Goal: Check status: Check status

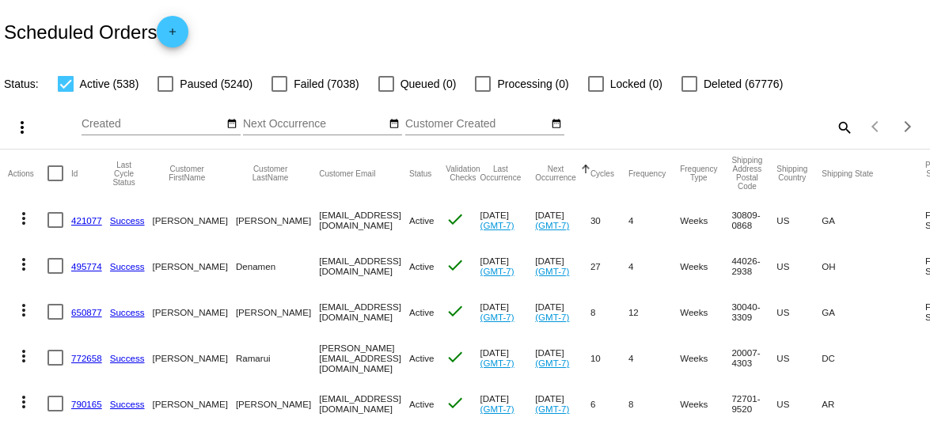
click at [650, 129] on div "search" at bounding box center [737, 127] width 232 height 25
click at [835, 126] on mat-icon "search" at bounding box center [843, 127] width 19 height 25
click at [758, 135] on div "Search" at bounding box center [737, 126] width 232 height 45
click at [733, 117] on div "Search" at bounding box center [737, 119] width 232 height 31
paste input "drmiller01@bellsouth.net"
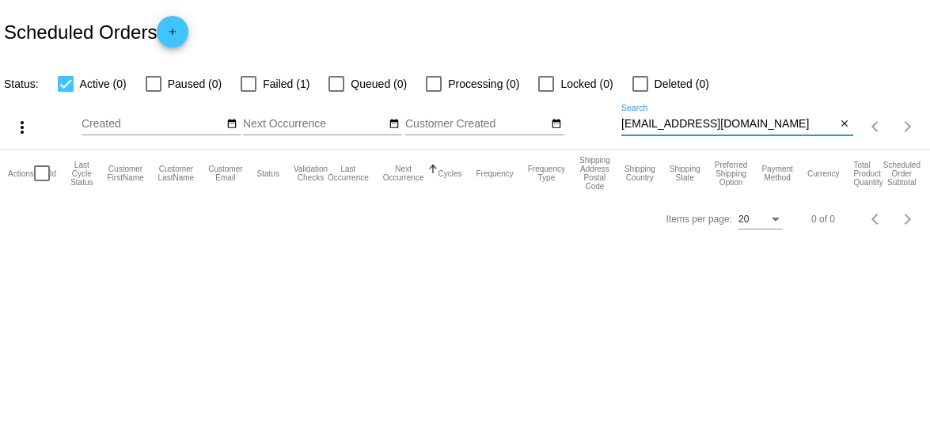
type input "drmiller01@bellsouth.net"
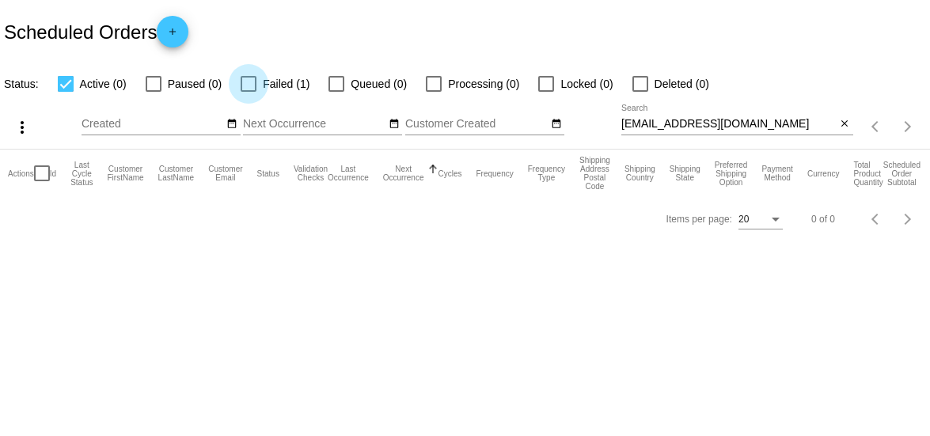
click at [245, 80] on div at bounding box center [249, 84] width 16 height 16
click at [248, 92] on input "Failed (1)" at bounding box center [248, 92] width 1 height 1
checkbox input "true"
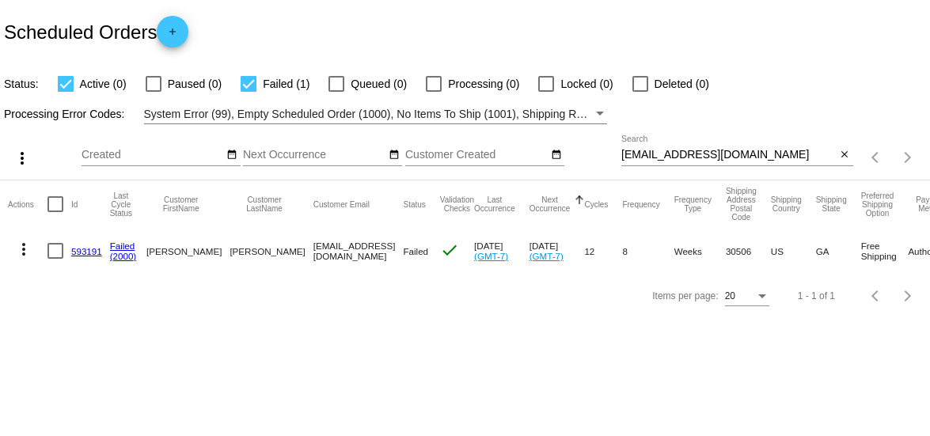
click at [85, 250] on link "593191" at bounding box center [86, 251] width 31 height 10
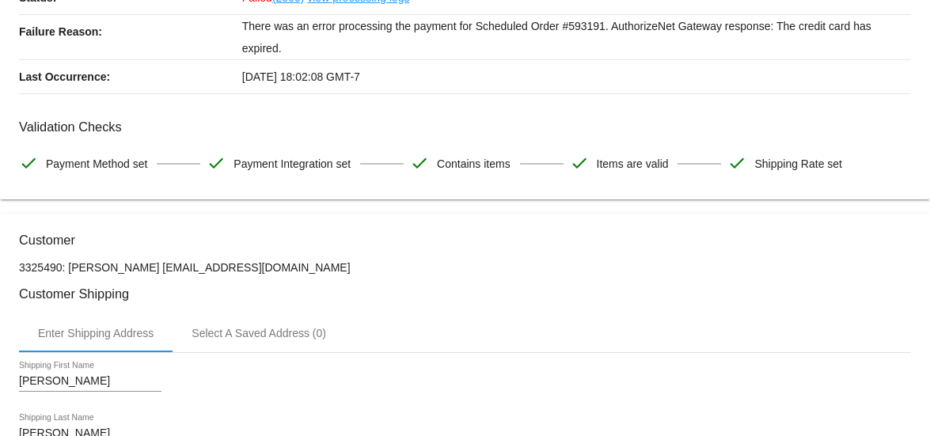
scroll to position [317, 0]
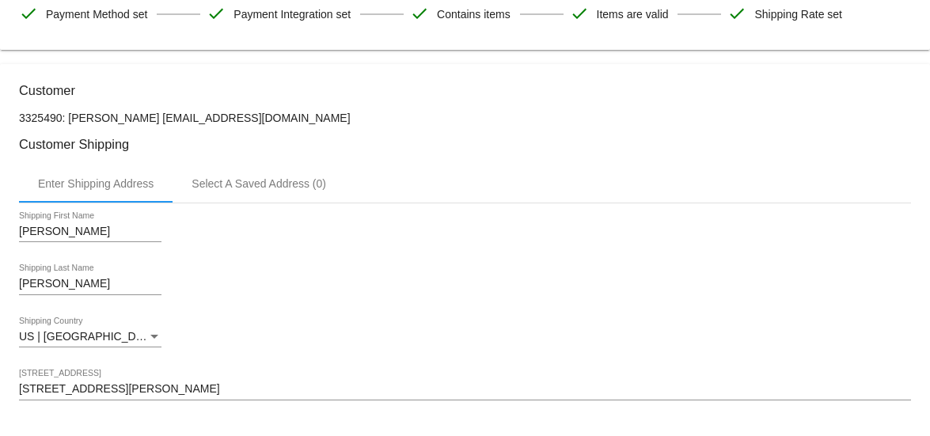
drag, startPoint x: 263, startPoint y: 116, endPoint x: 188, endPoint y: 135, distance: 77.5
click at [204, 147] on h3 "Customer Shipping" at bounding box center [465, 144] width 892 height 15
click at [274, 116] on p "3325490: Douglas Miller drmiller01@bellsouth.net" at bounding box center [465, 118] width 892 height 13
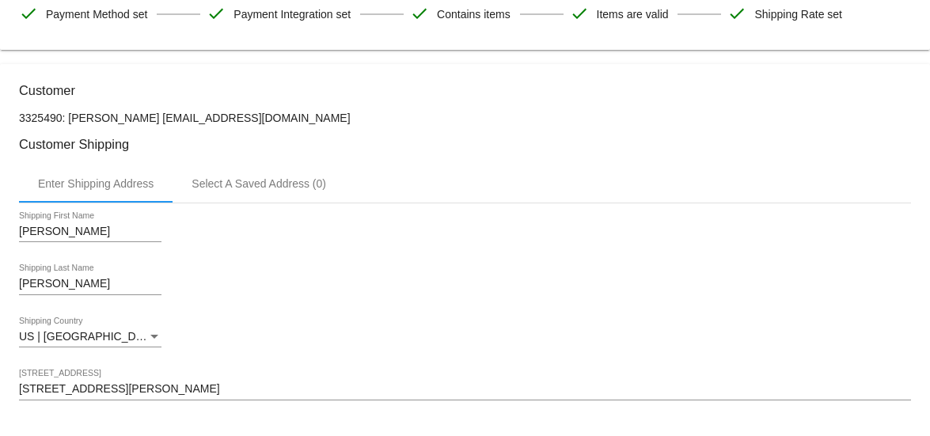
copy p "drmiller01@bellsouth.net"
drag, startPoint x: 267, startPoint y: 112, endPoint x: 142, endPoint y: 113, distance: 124.2
click at [142, 113] on p "3325490: Douglas Miller drmiller01@bellsouth.net" at bounding box center [465, 118] width 892 height 13
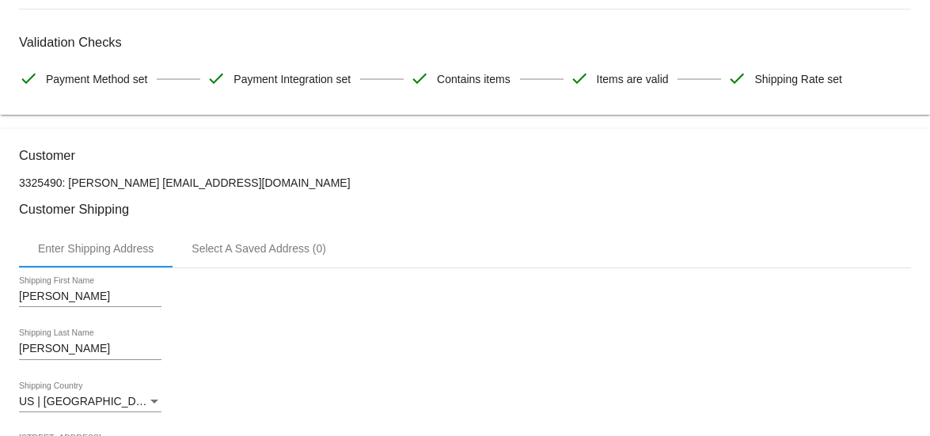
scroll to position [237, 0]
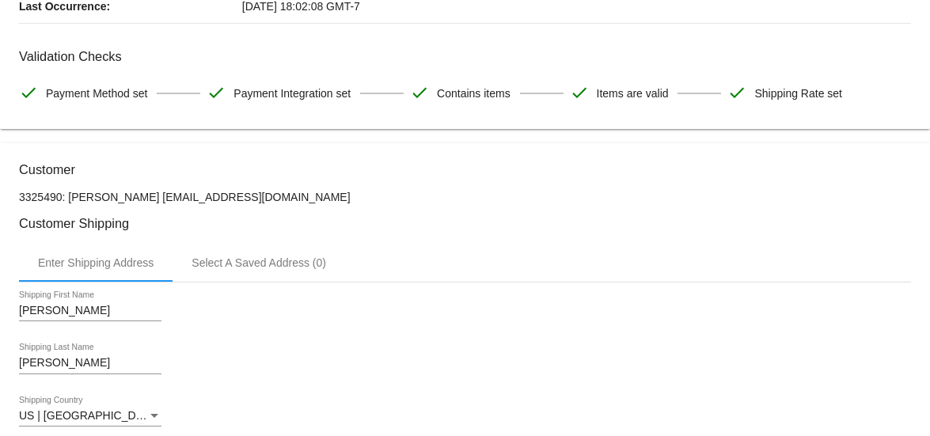
copy p "Douglas Miller"
drag, startPoint x: 136, startPoint y: 195, endPoint x: 70, endPoint y: 190, distance: 66.7
click at [70, 191] on p "3325490: Douglas Miller drmiller01@bellsouth.net" at bounding box center [465, 197] width 892 height 13
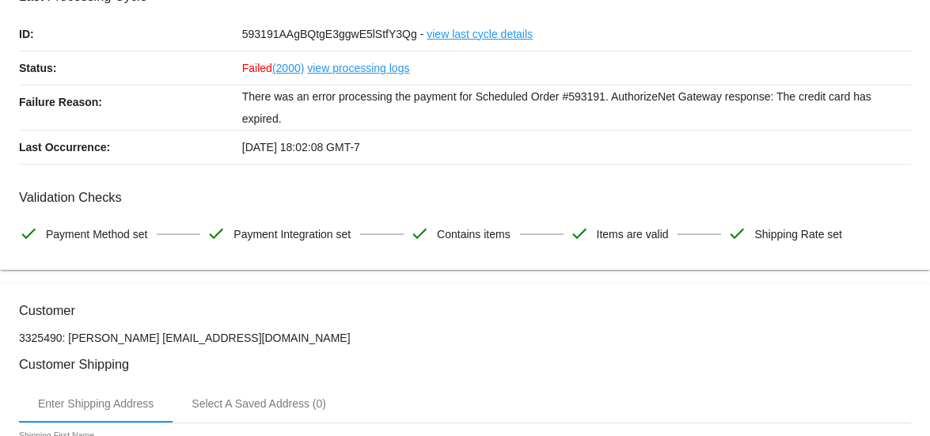
scroll to position [0, 0]
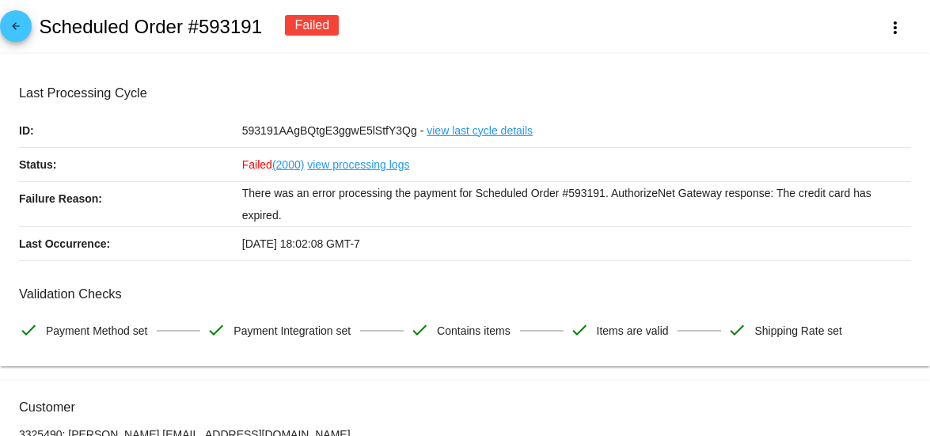
copy div "Scheduled Order #593191"
drag, startPoint x: 224, startPoint y: 23, endPoint x: 44, endPoint y: 19, distance: 180.4
click at [44, 19] on div "arrow_back Scheduled Order #593191 Failed more_vert" at bounding box center [465, 27] width 930 height 54
click at [201, 76] on mat-card "Last Processing Cycle ID: 593191AAgBQtgE3ggwE5lStfY3Qg - view last cycle detail…" at bounding box center [465, 210] width 930 height 313
copy h2 "cheduled Order #593191"
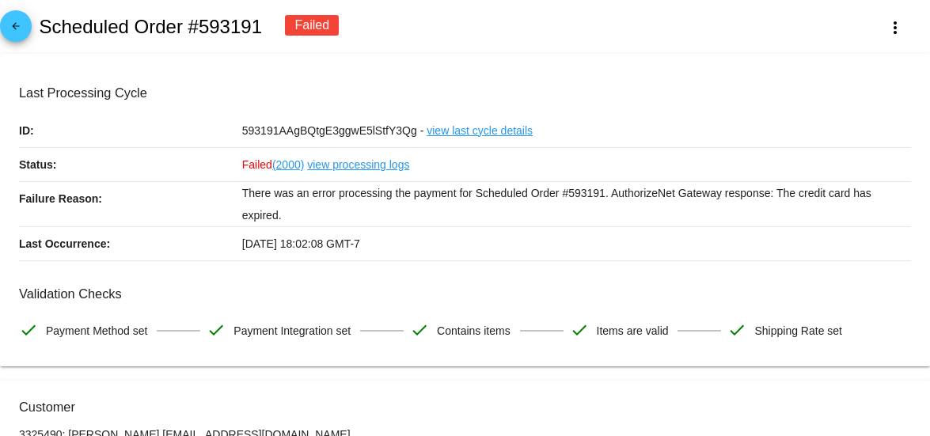
copy h2 "Scheduled Order #593191"
drag, startPoint x: 263, startPoint y: 32, endPoint x: 44, endPoint y: 26, distance: 219.2
click at [44, 26] on div "arrow_back Scheduled Order #593191 Failed more_vert" at bounding box center [465, 27] width 930 height 54
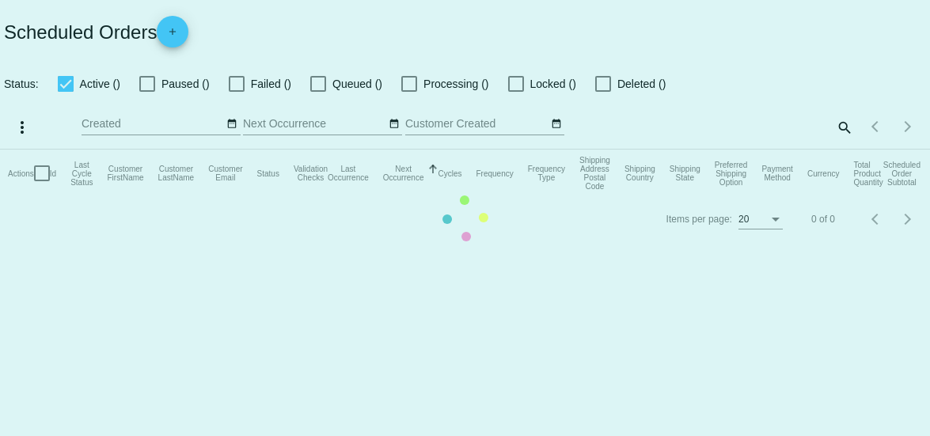
checkbox input "true"
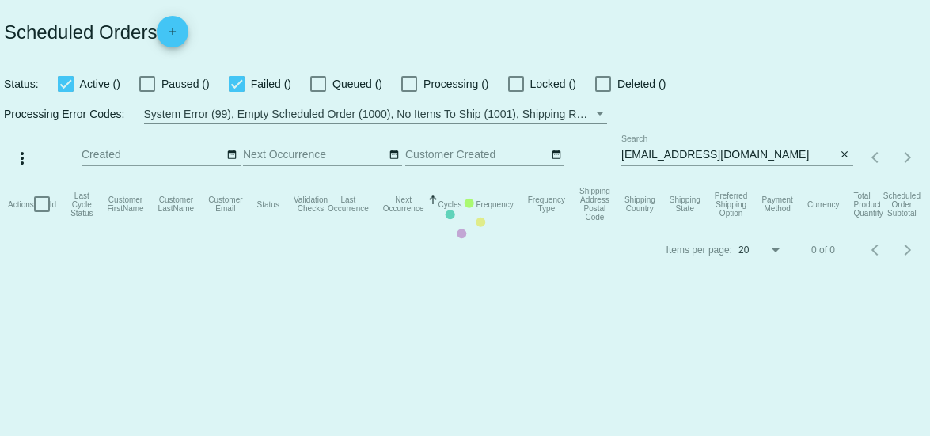
click at [766, 180] on mat-table "Actions Id Last Cycle Status Customer FirstName Customer LastName Customer Emai…" at bounding box center [465, 203] width 930 height 47
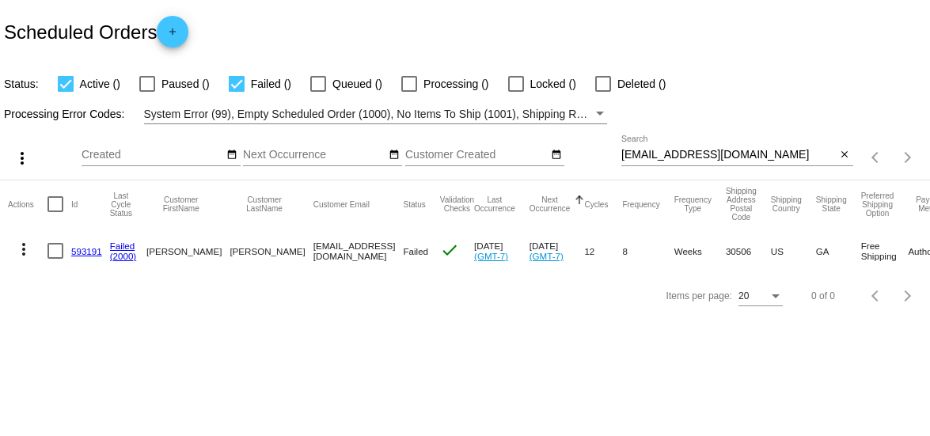
click at [737, 154] on input "drmiller01@bellsouth.net" at bounding box center [728, 155] width 215 height 13
paste input "kristinepitts@gmail.com"
drag, startPoint x: 760, startPoint y: 150, endPoint x: 605, endPoint y: 170, distance: 155.7
click at [605, 170] on div "more_vert Oct Jan Feb Mar Apr 1" at bounding box center [465, 152] width 930 height 56
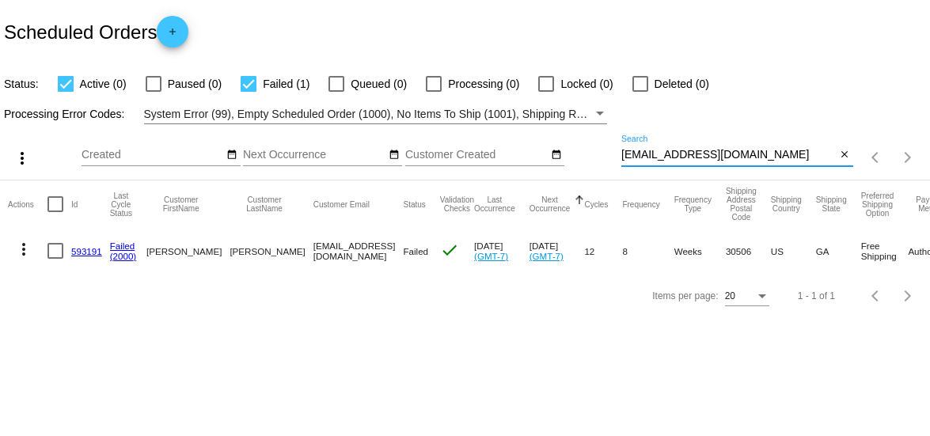
click at [753, 152] on app-dashboard-scheduled-orders "Scheduled Orders add Status: Active (0) Paused (0) Failed (1) Queued (0) Proces…" at bounding box center [465, 159] width 930 height 318
type input "kristinepitts@gmail.com"
click at [79, 244] on mat-cell "619954" at bounding box center [90, 251] width 39 height 46
click at [92, 254] on link "619954" at bounding box center [86, 251] width 31 height 10
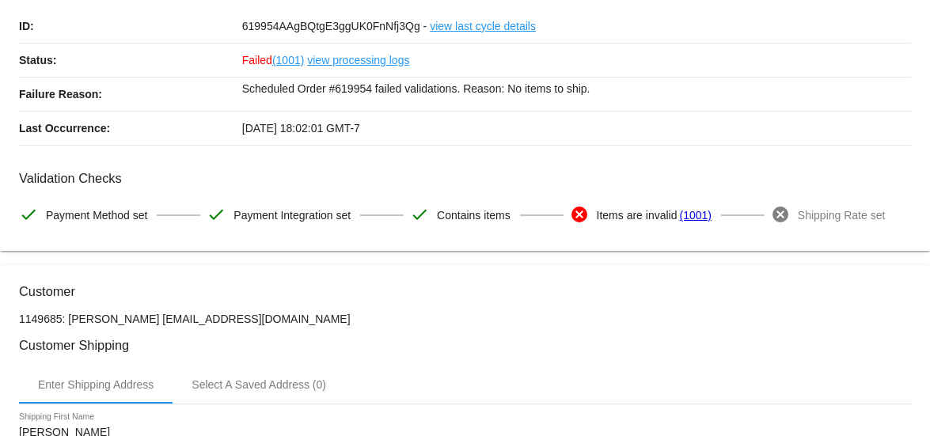
scroll to position [237, 0]
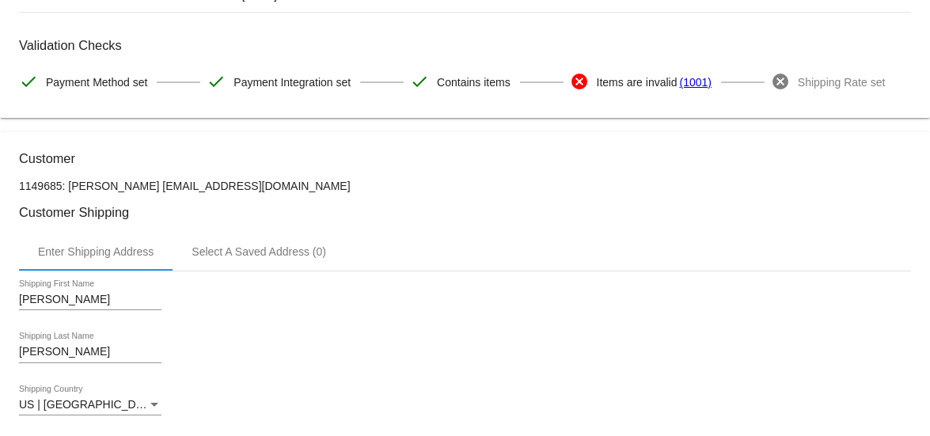
drag, startPoint x: 255, startPoint y: 189, endPoint x: 142, endPoint y: 188, distance: 112.4
click at [169, 205] on h3 "Customer Shipping" at bounding box center [465, 212] width 892 height 15
copy p "kristinepitts@gmail.com"
drag, startPoint x: 131, startPoint y: 185, endPoint x: 253, endPoint y: 180, distance: 122.0
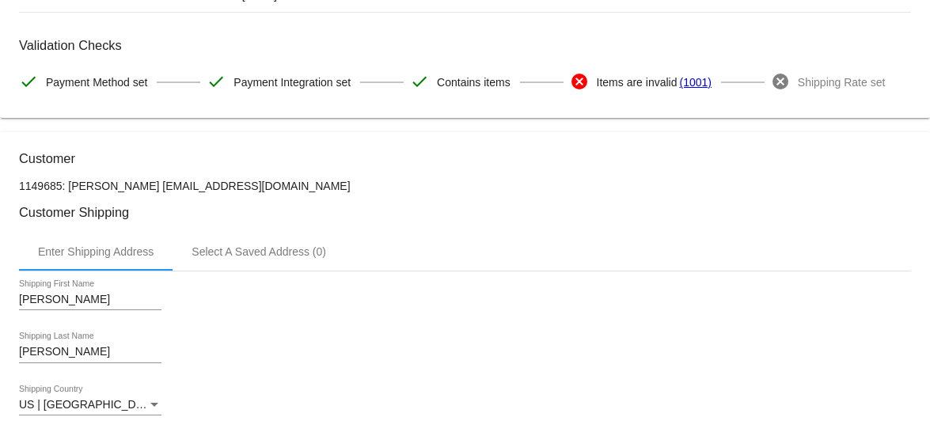
click at [253, 180] on p "1149685: Kristine Pitts kristinepitts@gmail.com" at bounding box center [465, 186] width 892 height 13
copy p "Kristine Pitts"
drag, startPoint x: 127, startPoint y: 184, endPoint x: 70, endPoint y: 183, distance: 57.0
click at [70, 183] on p "1149685: Kristine Pitts kristinepitts@gmail.com" at bounding box center [465, 186] width 892 height 13
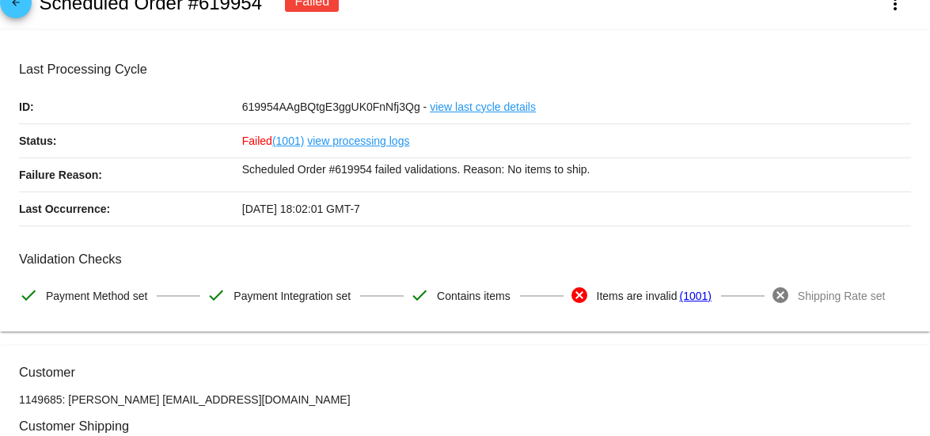
scroll to position [0, 0]
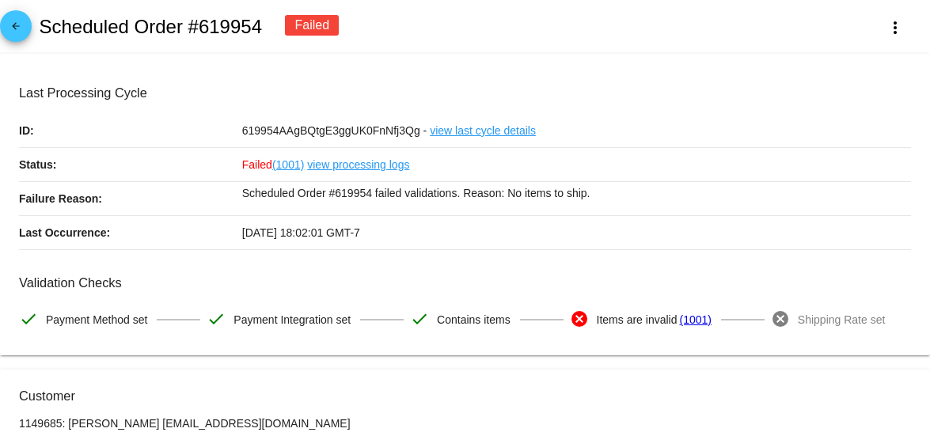
copy h2 "Scheduled Order #619954"
drag, startPoint x: 252, startPoint y: 27, endPoint x: 43, endPoint y: 26, distance: 208.9
click at [43, 26] on div "arrow_back Scheduled Order #619954 Failed more_vert" at bounding box center [465, 27] width 930 height 54
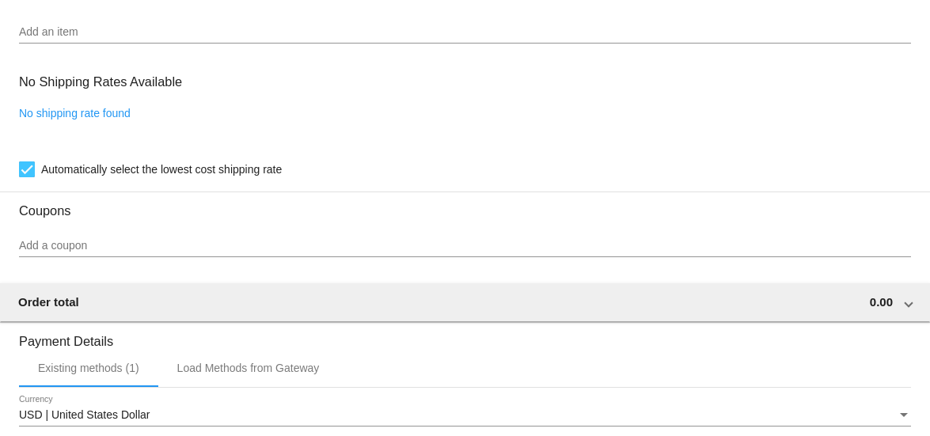
scroll to position [1029, 0]
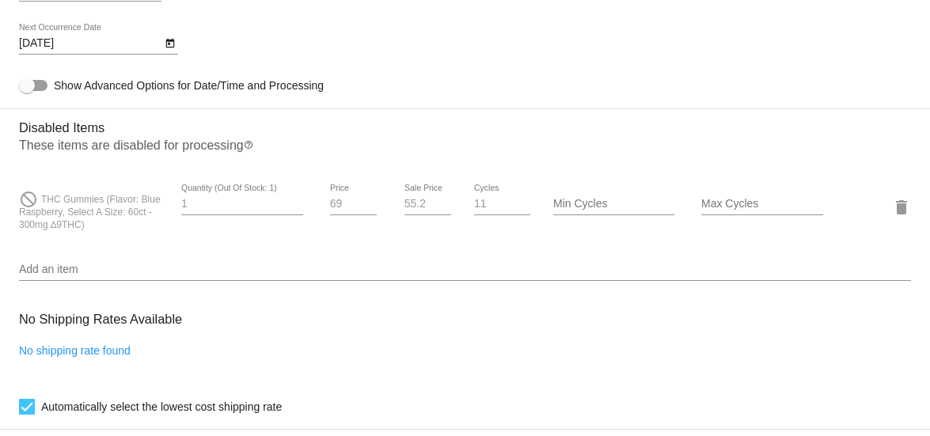
click at [81, 208] on span "THC Gummies (Flavor: Blue Raspberry, Select A Size: 60ct - 300mg ∆9THC)" at bounding box center [90, 212] width 142 height 36
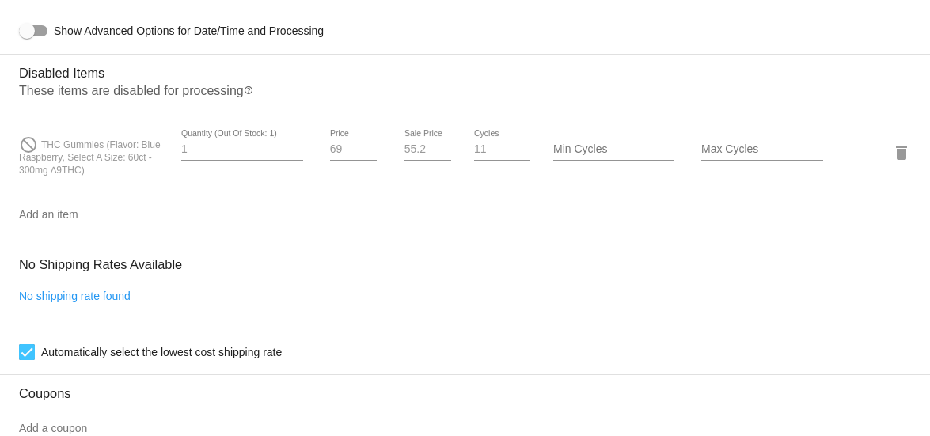
scroll to position [1108, 0]
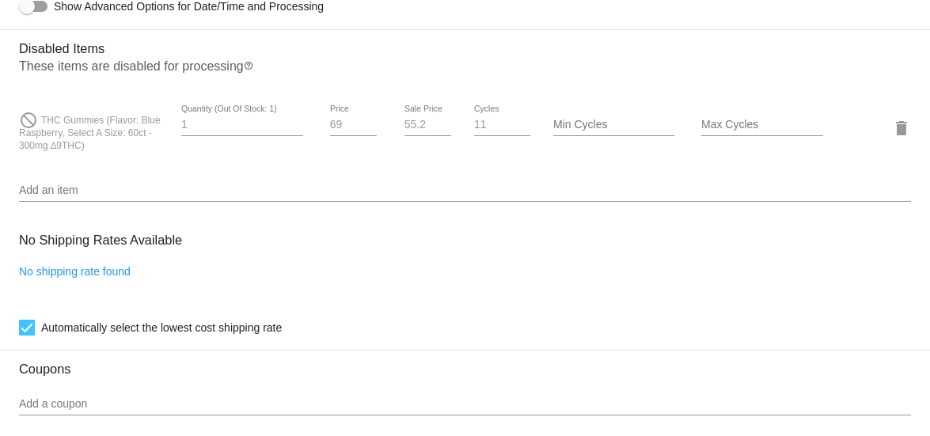
copy span "THC Gummies (Flavor: Blue Raspberry, Select A Size: 60ct - 300mg ∆9THC)"
drag, startPoint x: 43, startPoint y: 112, endPoint x: 131, endPoint y: 142, distance: 93.6
click at [131, 142] on div "do_not_disturb THC Gummies (Flavor: Blue Raspberry, Select A Size: 60ct - 300mg…" at bounding box center [93, 127] width 149 height 47
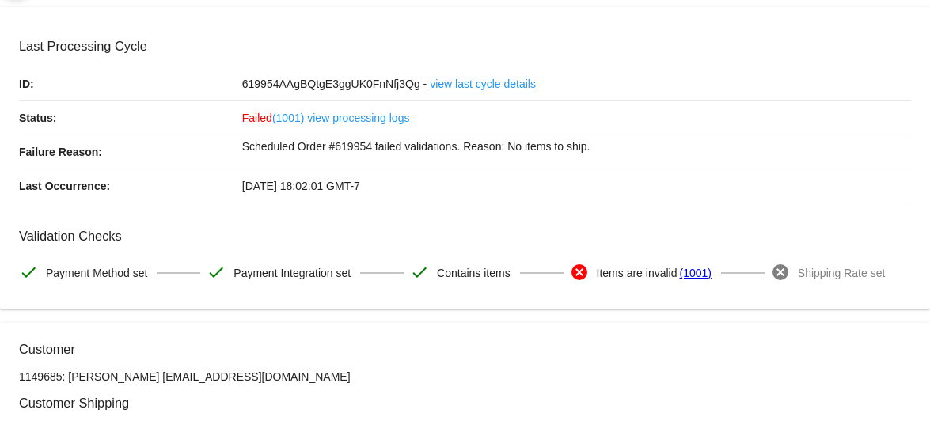
scroll to position [0, 0]
